Goal: Transaction & Acquisition: Purchase product/service

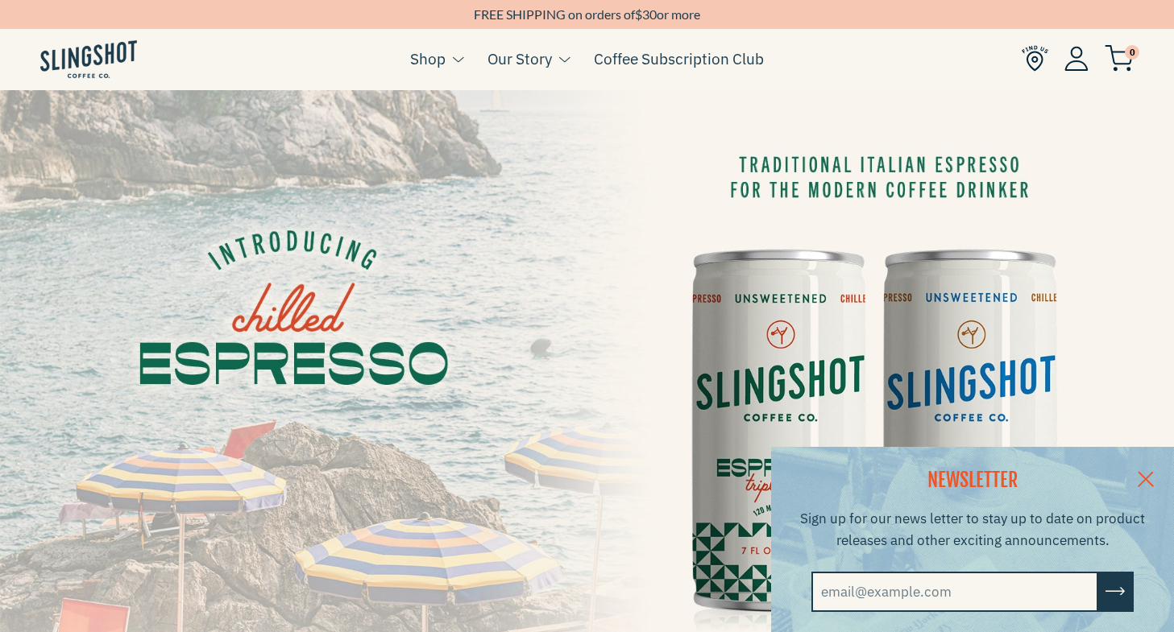
click at [1165, 474] on link at bounding box center [1145, 478] width 56 height 62
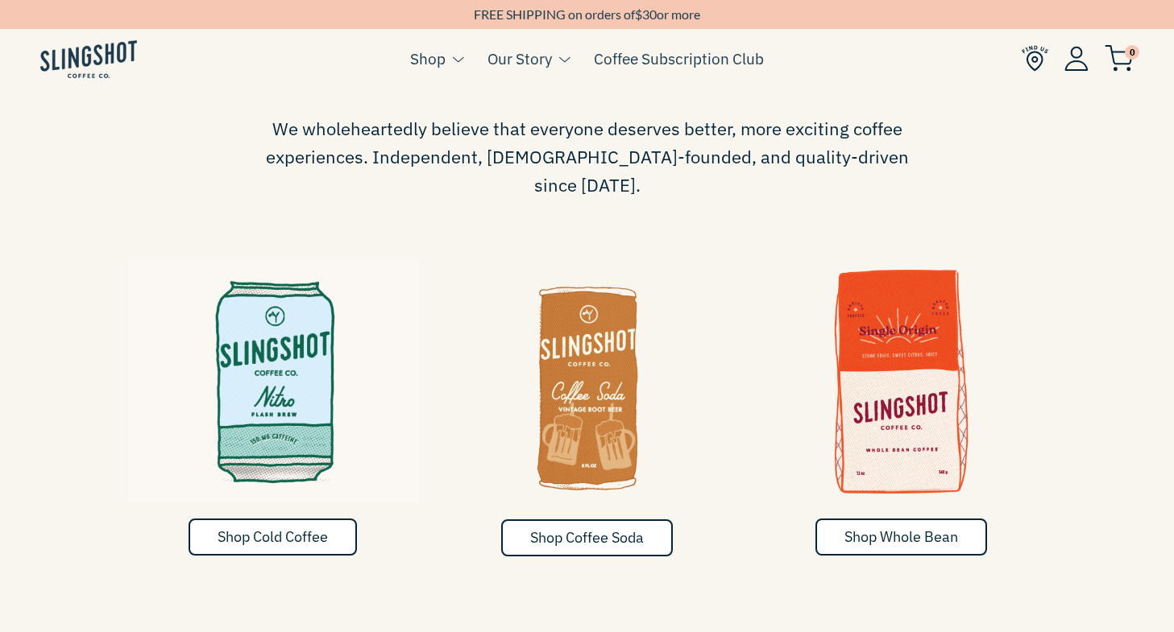
scroll to position [619, 0]
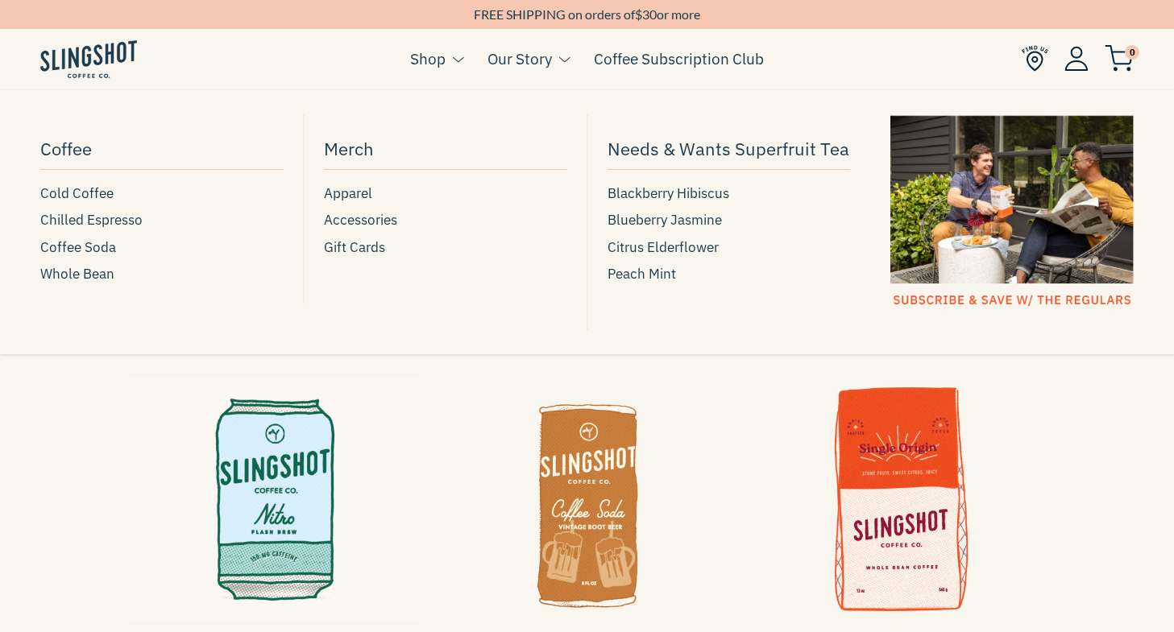
click at [443, 63] on link "Shop" at bounding box center [427, 59] width 35 height 24
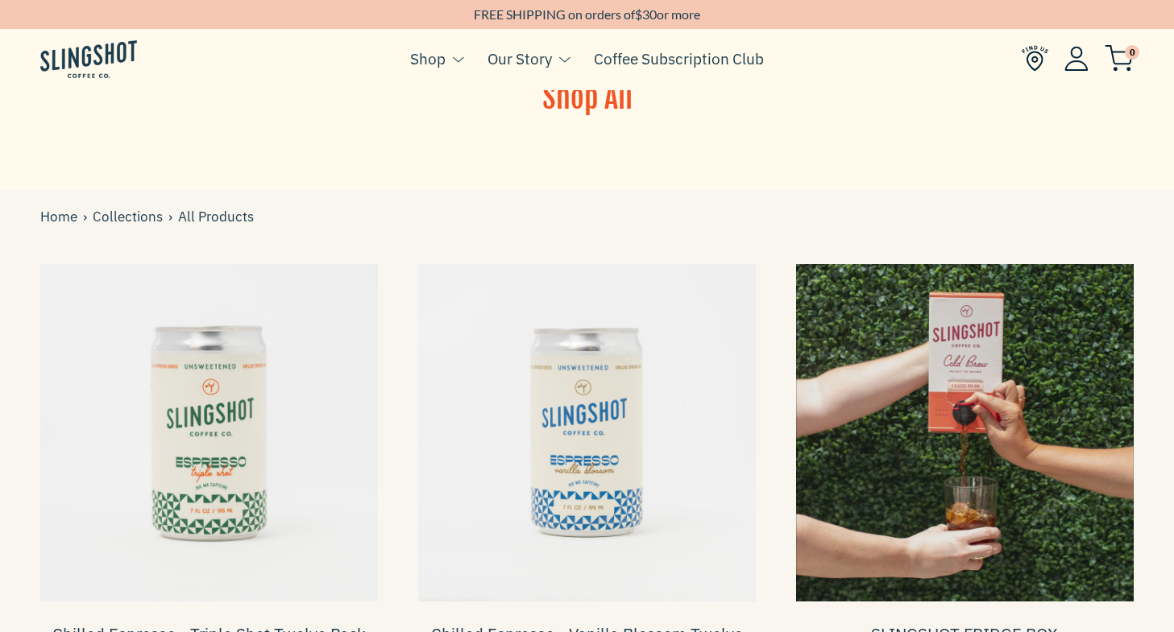
scroll to position [408, 0]
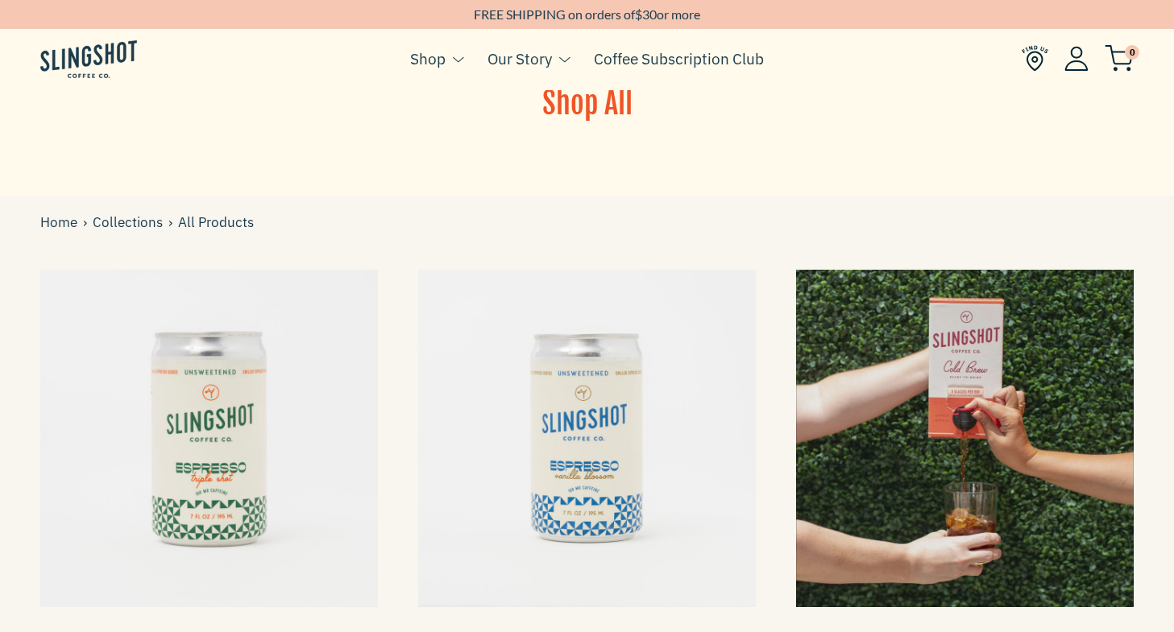
click at [920, 384] on span at bounding box center [965, 439] width 338 height 338
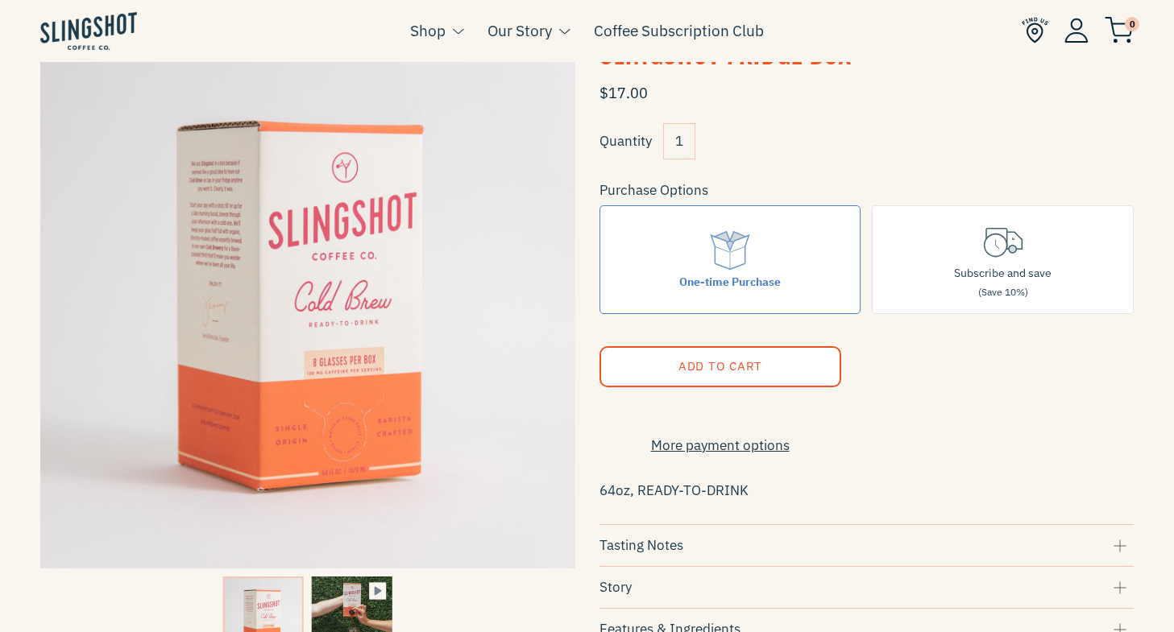
scroll to position [92, 0]
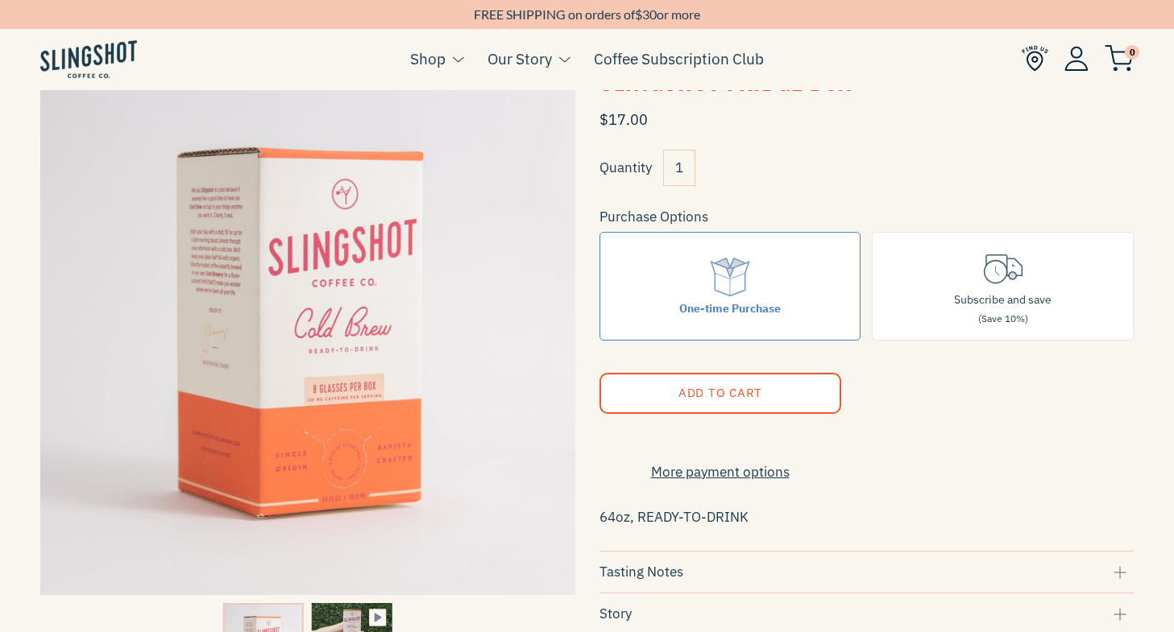
click at [776, 395] on button "Add to Cart" at bounding box center [720, 393] width 242 height 41
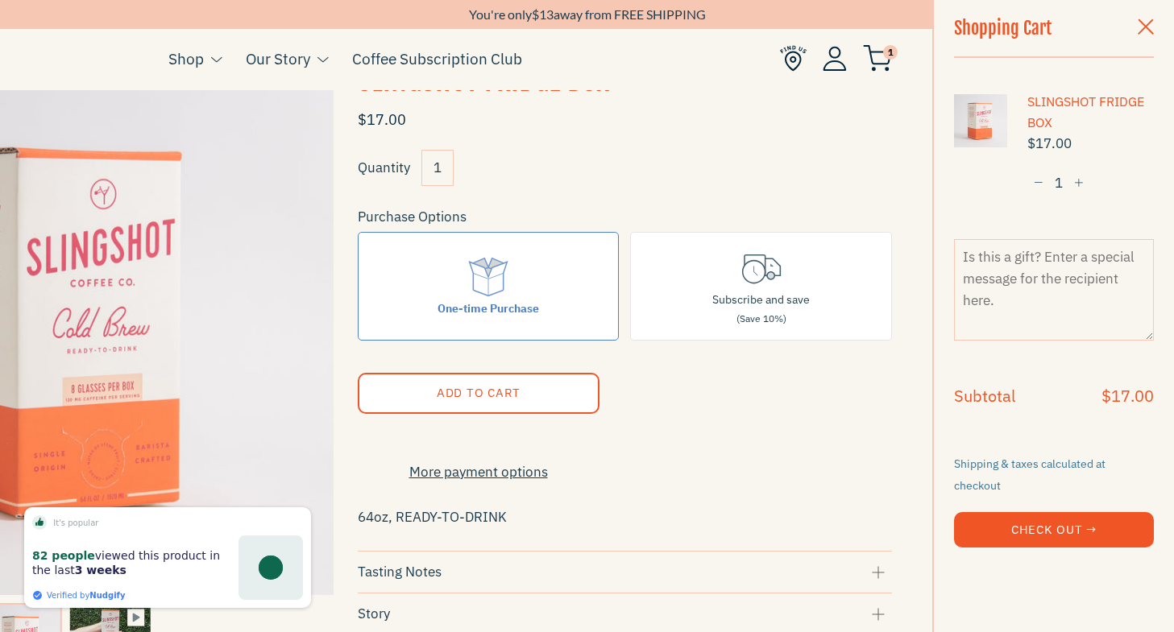
click at [1075, 185] on span "button" at bounding box center [1079, 183] width 10 height 11
click at [987, 512] on button "Check Out →" at bounding box center [1054, 529] width 200 height 35
